Goal: Task Accomplishment & Management: Use online tool/utility

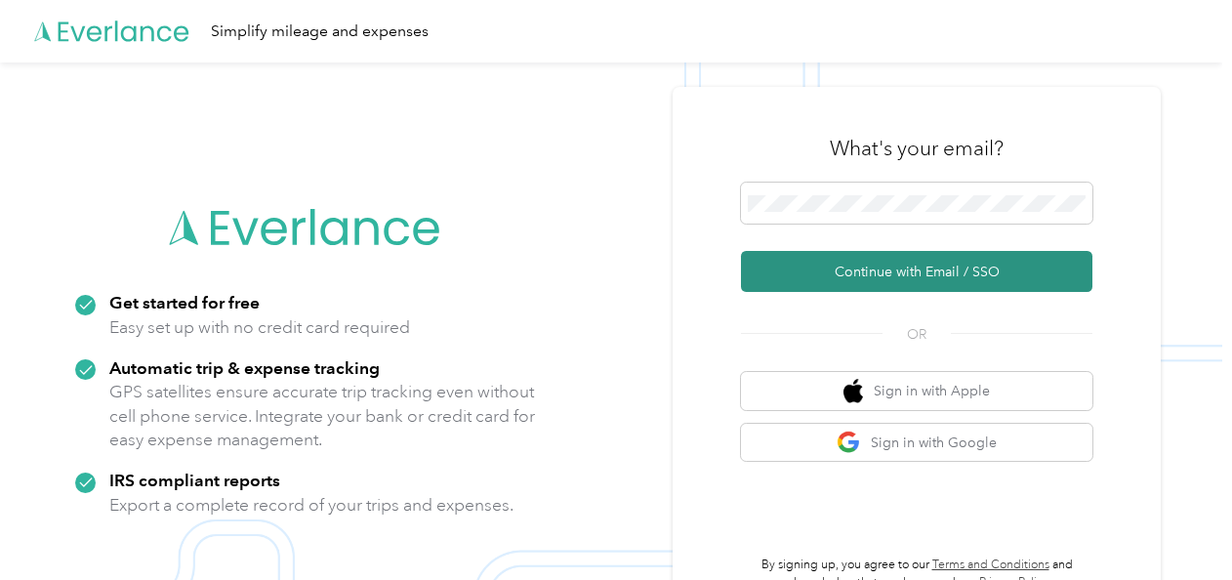
click at [880, 271] on button "Continue with Email / SSO" at bounding box center [917, 271] width 352 height 41
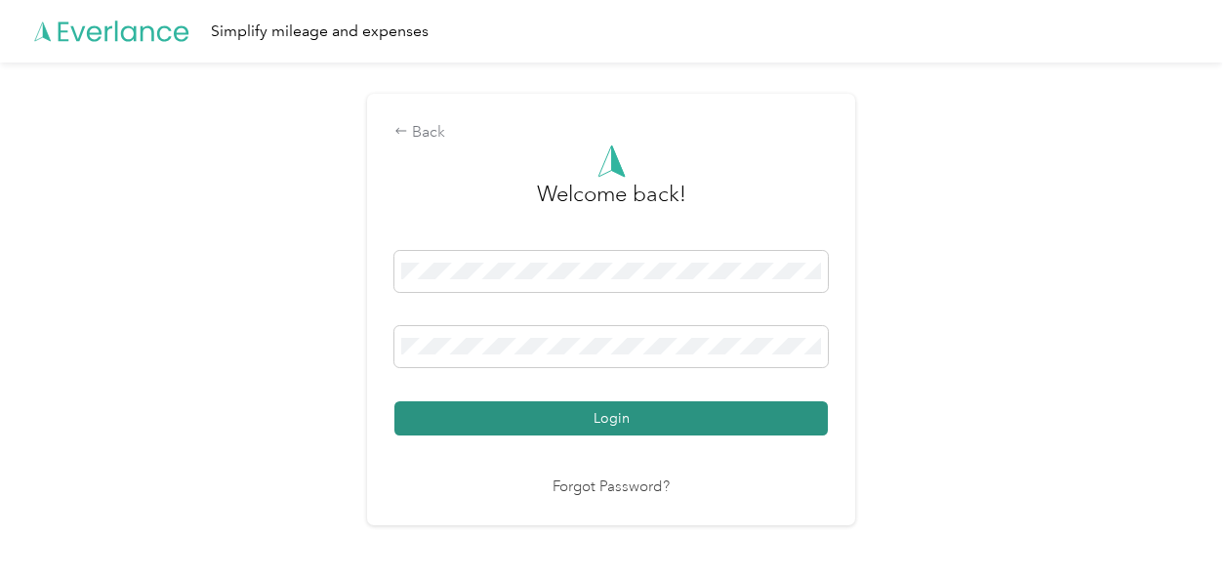
click at [671, 418] on button "Login" at bounding box center [612, 418] width 434 height 34
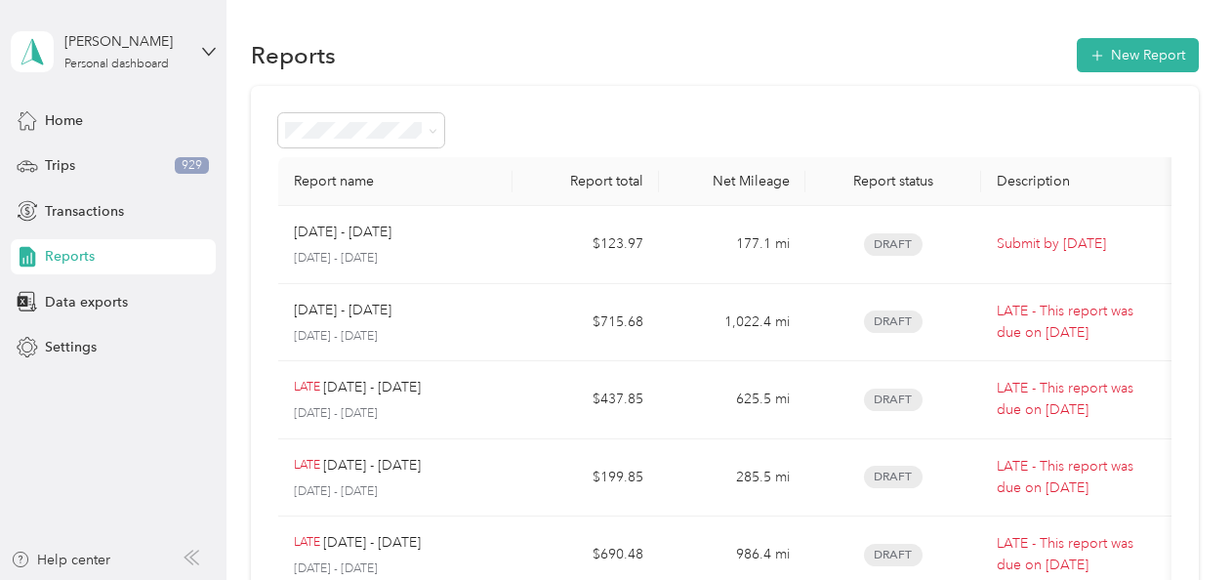
click at [649, 104] on div "Report name Report total Net Mileage Report status Description [DATE] - [DATE] …" at bounding box center [725, 576] width 948 height 980
click at [139, 299] on div "Data exports" at bounding box center [113, 301] width 205 height 35
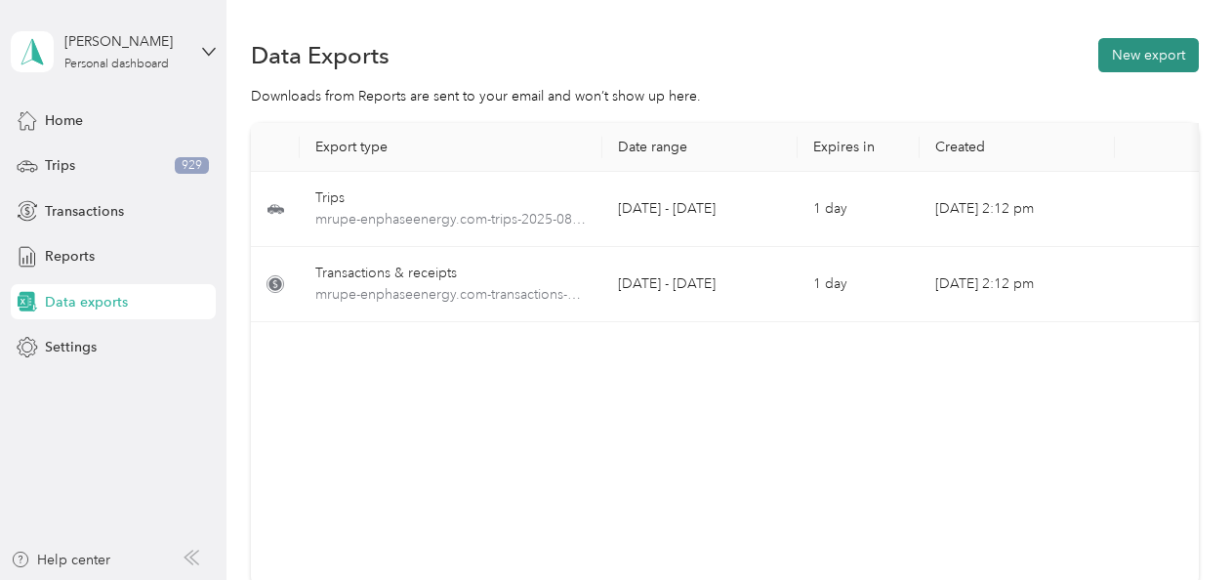
click at [1144, 63] on button "New export" at bounding box center [1149, 55] width 101 height 34
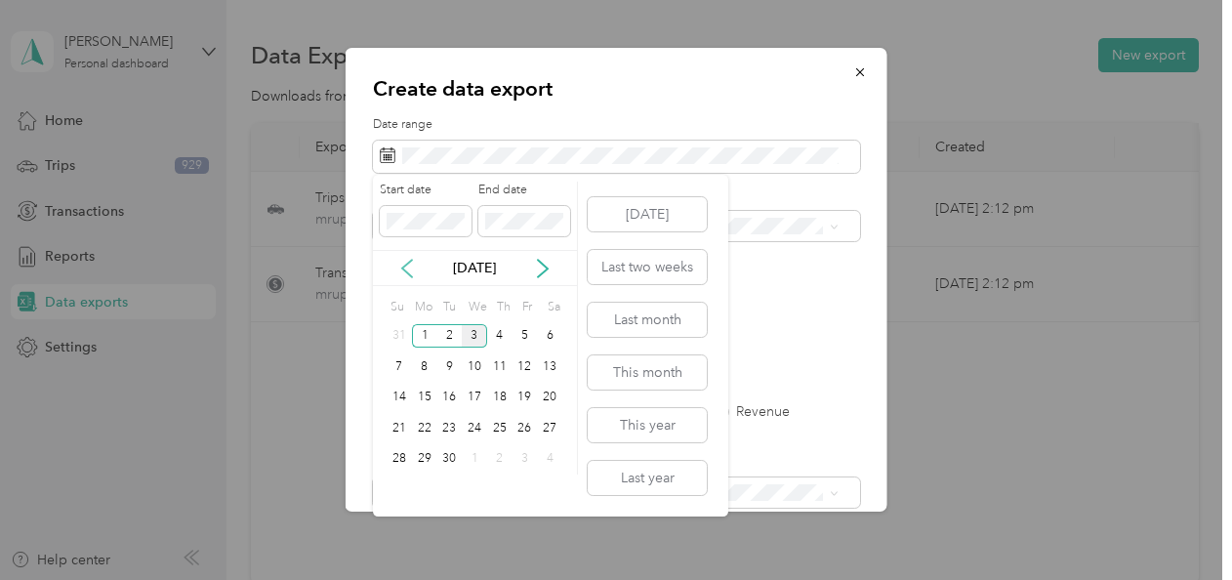
click at [400, 263] on icon at bounding box center [407, 269] width 20 height 20
click at [418, 460] on div "25" at bounding box center [424, 459] width 25 height 24
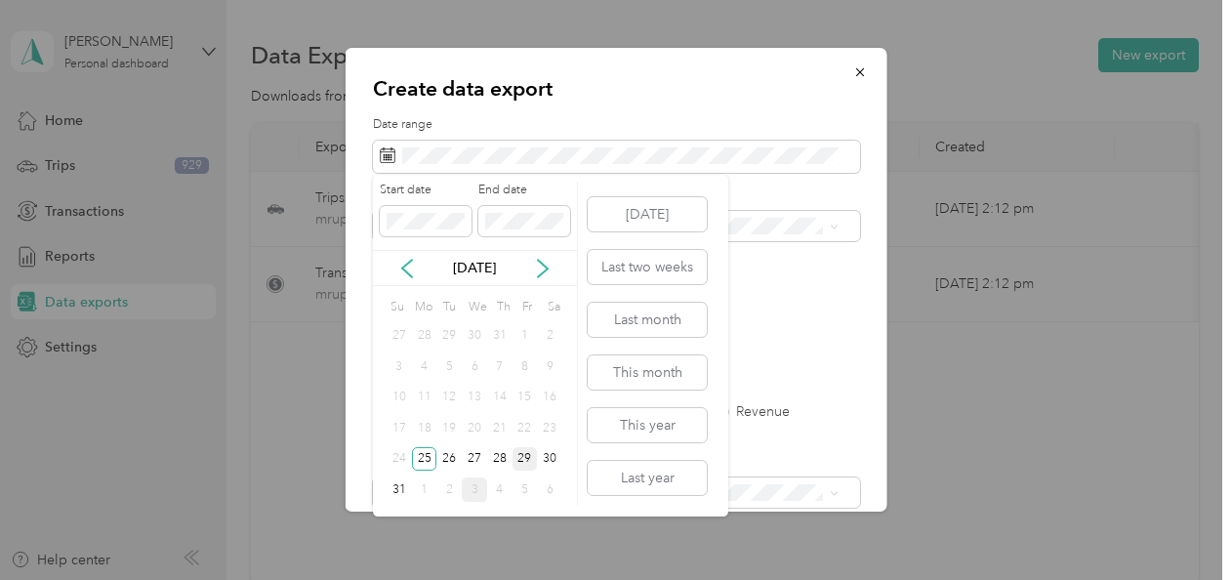
click at [529, 459] on div "29" at bounding box center [525, 459] width 25 height 24
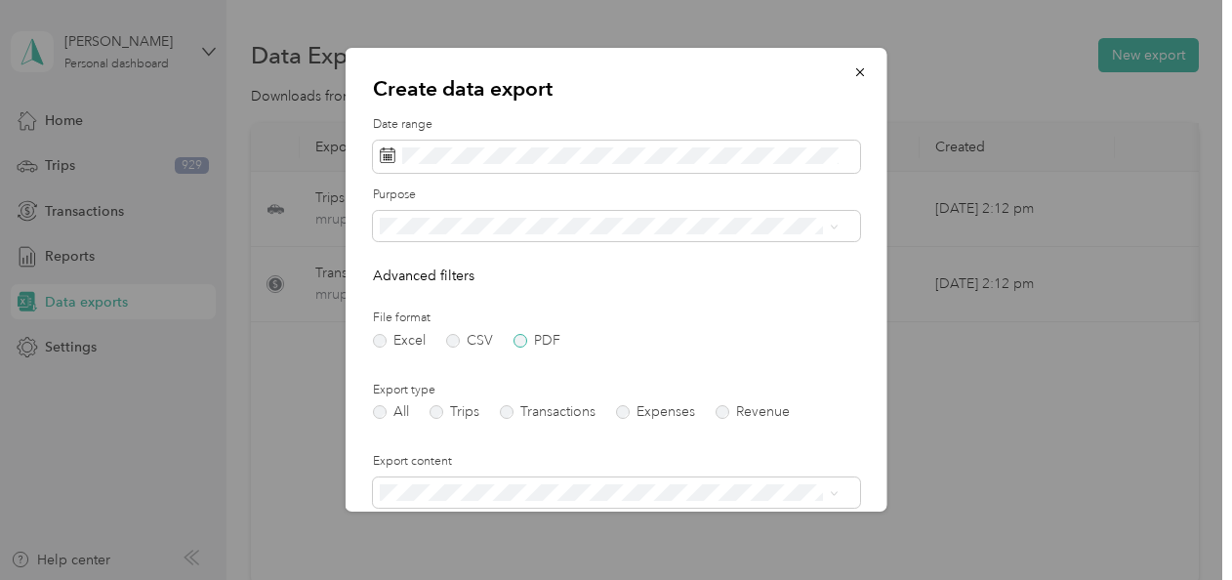
click at [523, 340] on label "PDF" at bounding box center [537, 341] width 47 height 14
click at [506, 301] on li "Enphase Energy" at bounding box center [609, 294] width 473 height 34
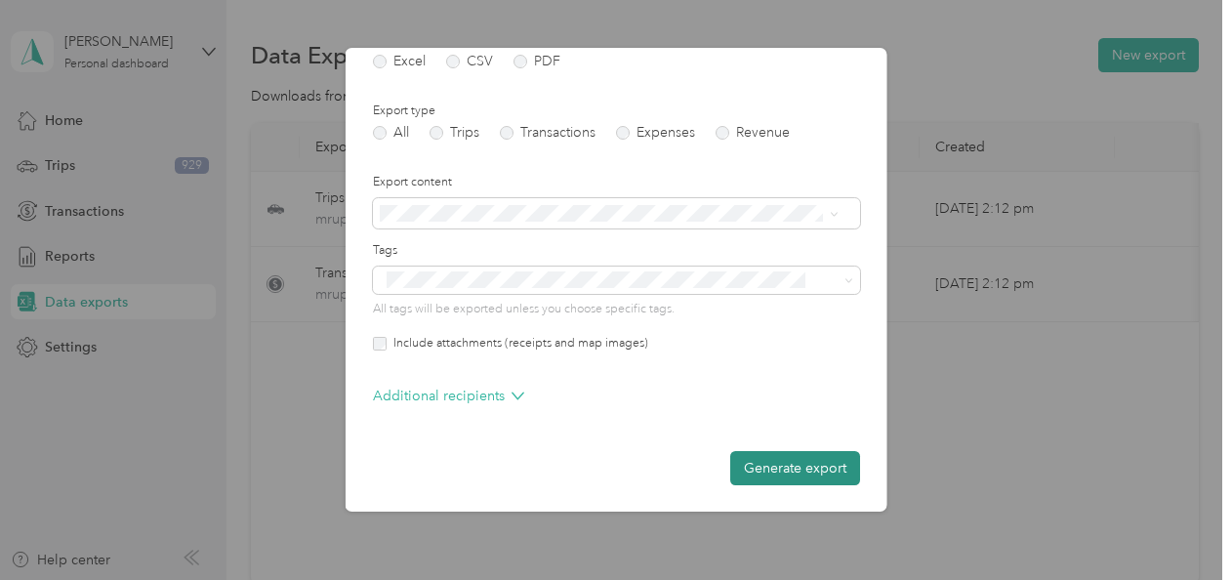
click at [786, 471] on button "Generate export" at bounding box center [795, 468] width 130 height 34
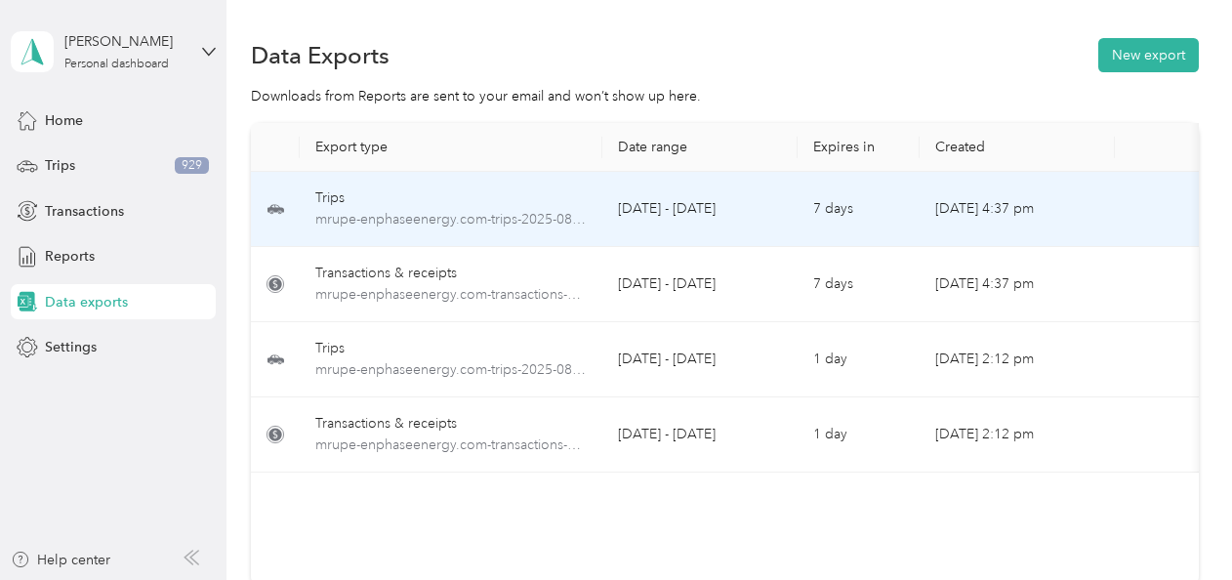
scroll to position [0, 117]
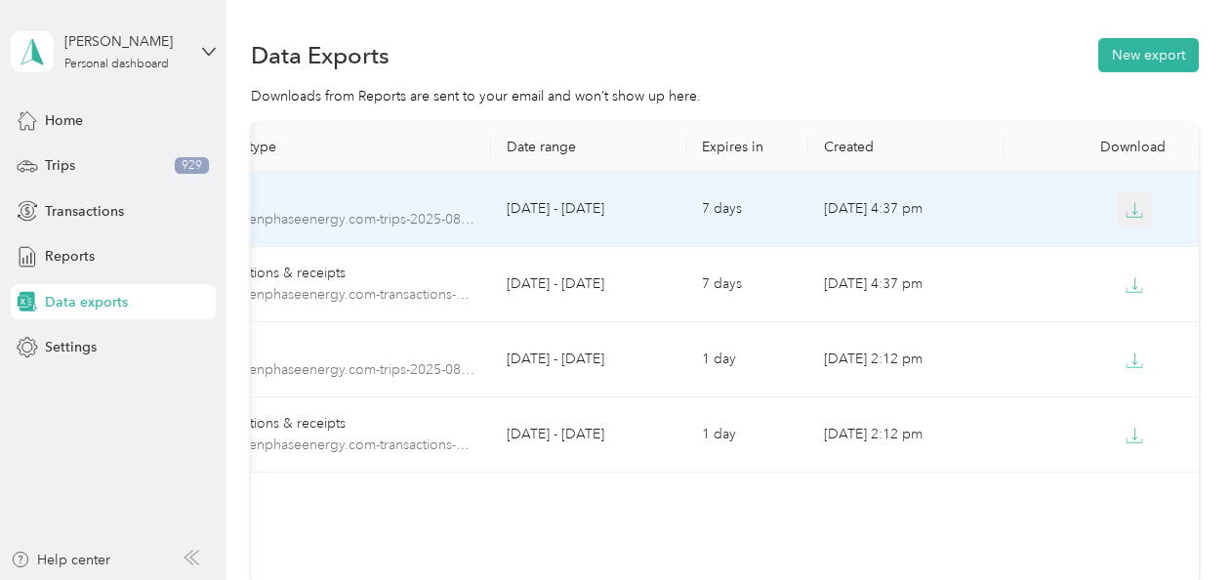
click at [1141, 212] on button "button" at bounding box center [1135, 208] width 35 height 35
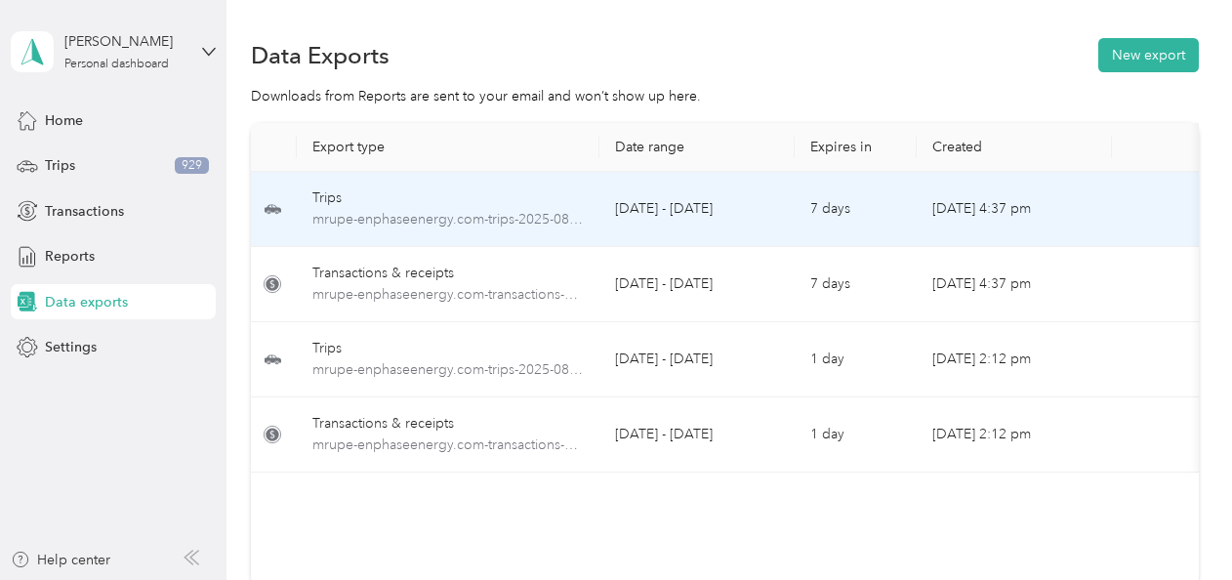
scroll to position [0, 0]
